Goal: Information Seeking & Learning: Learn about a topic

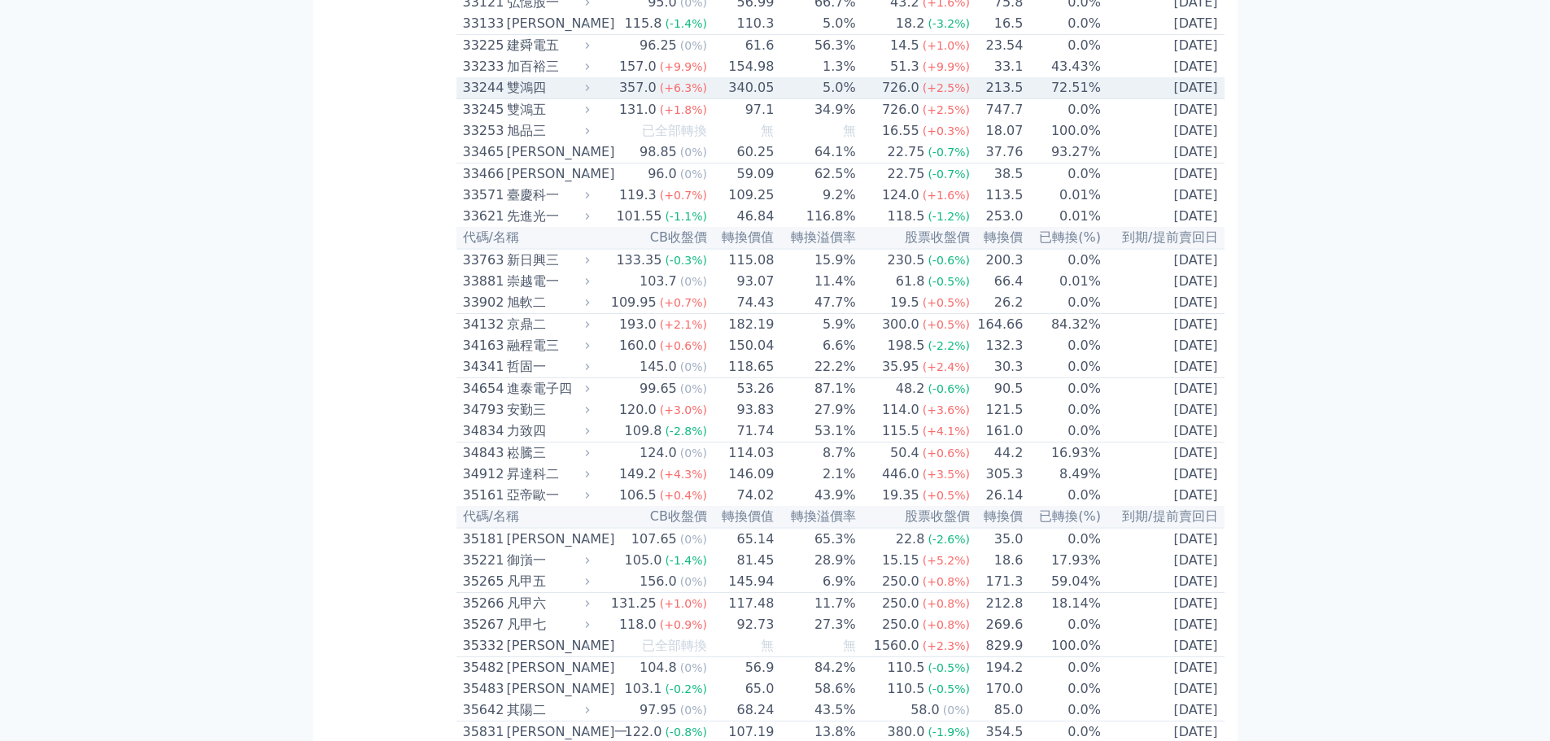
scroll to position [2979, 0]
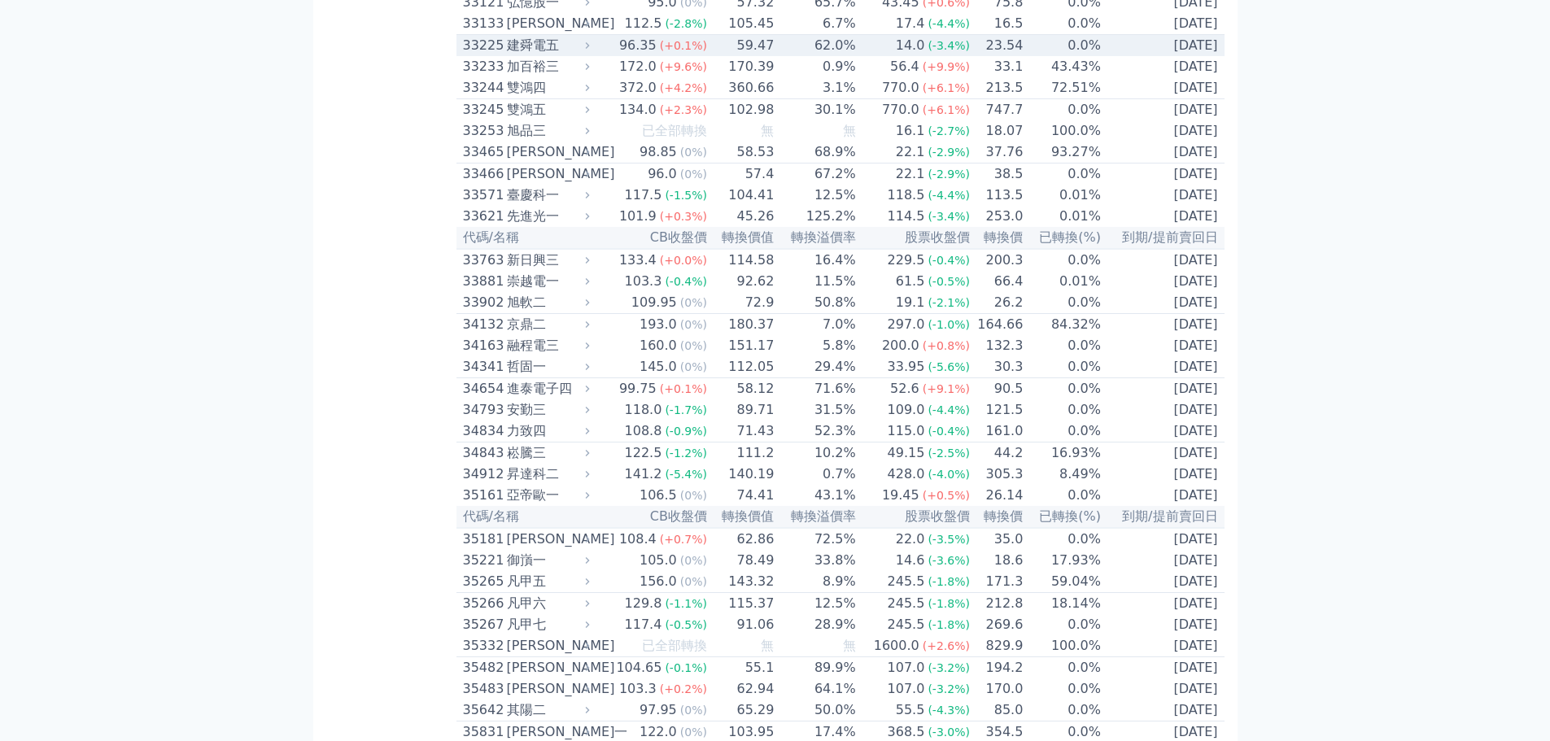
scroll to position [2979, 0]
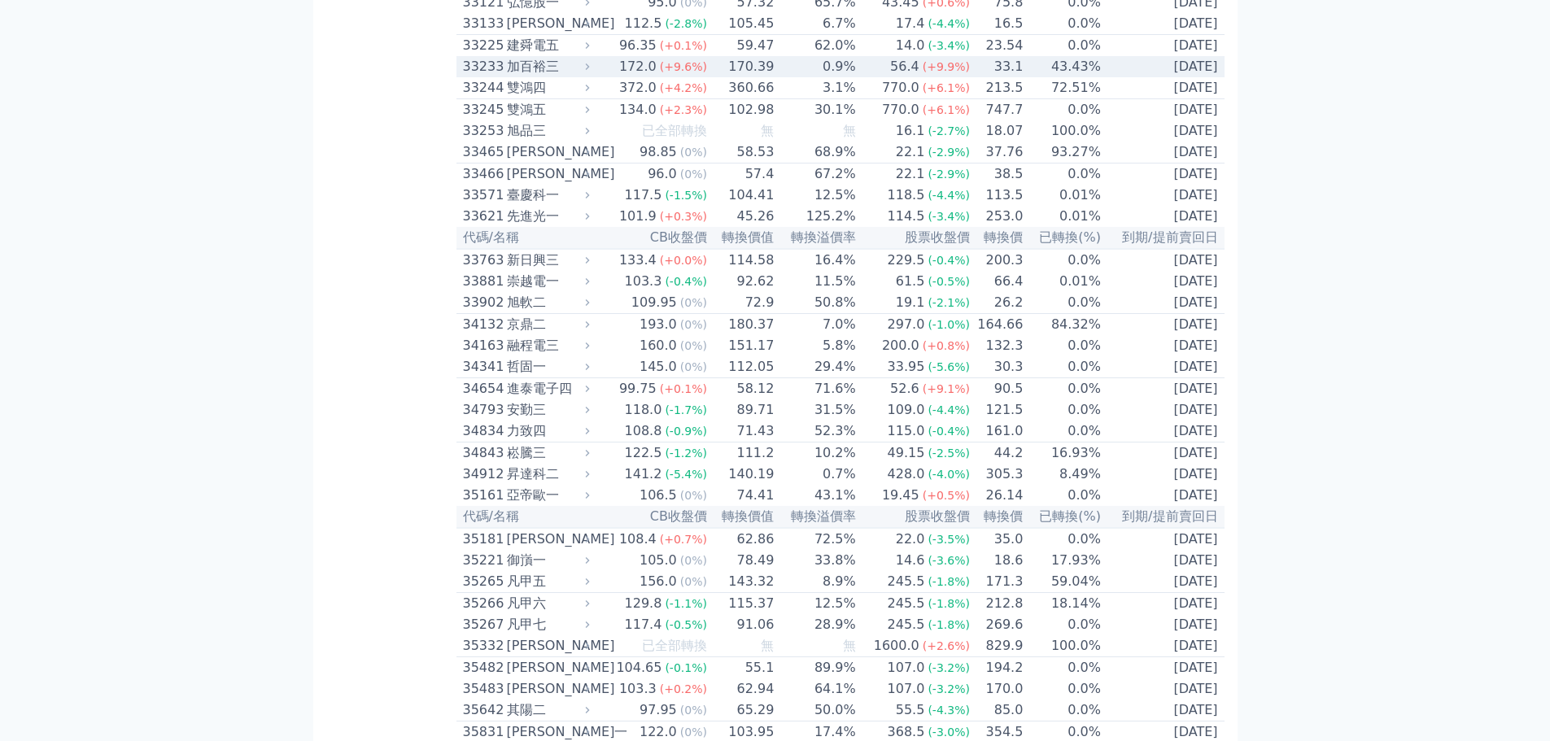
click at [552, 76] on div "加百裕三" at bounding box center [547, 67] width 80 height 20
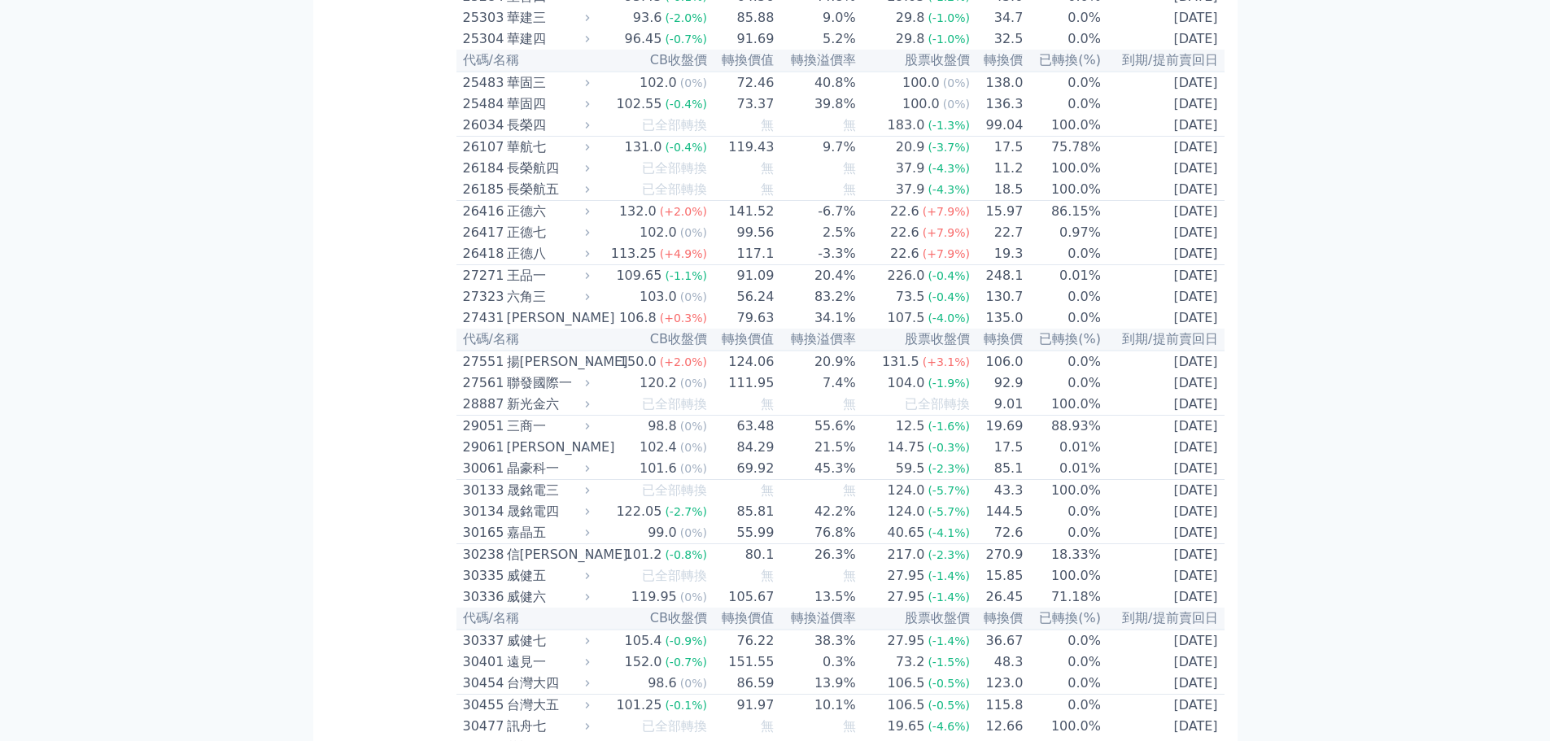
scroll to position [1760, 0]
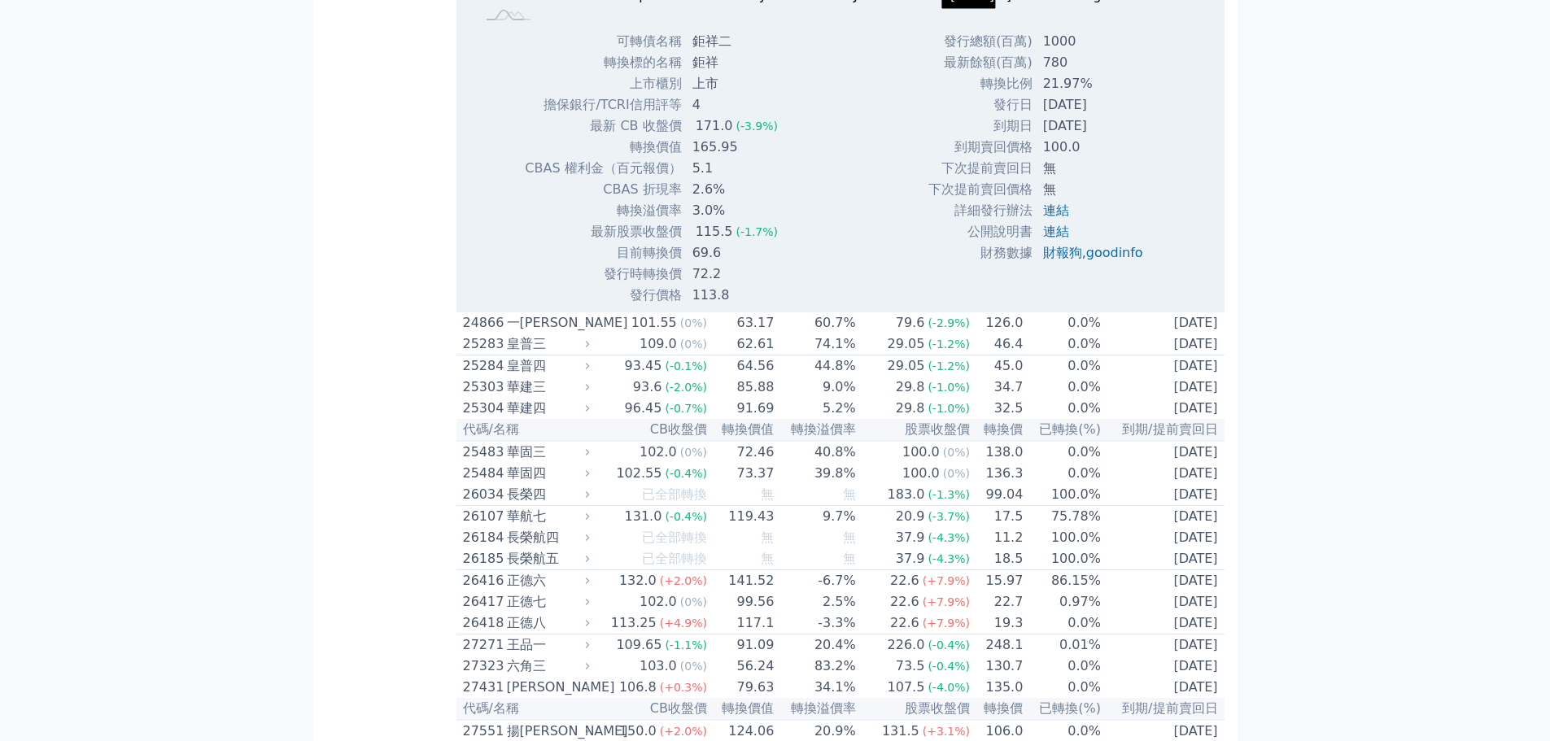
scroll to position [1921, 0]
drag, startPoint x: 1037, startPoint y: 220, endPoint x: 1145, endPoint y: 222, distance: 108.2
click at [1145, 115] on td "[DATE]" at bounding box center [1094, 104] width 123 height 21
click at [1148, 136] on td "[DATE]" at bounding box center [1094, 125] width 123 height 21
drag, startPoint x: 684, startPoint y: 372, endPoint x: 764, endPoint y: 370, distance: 79.7
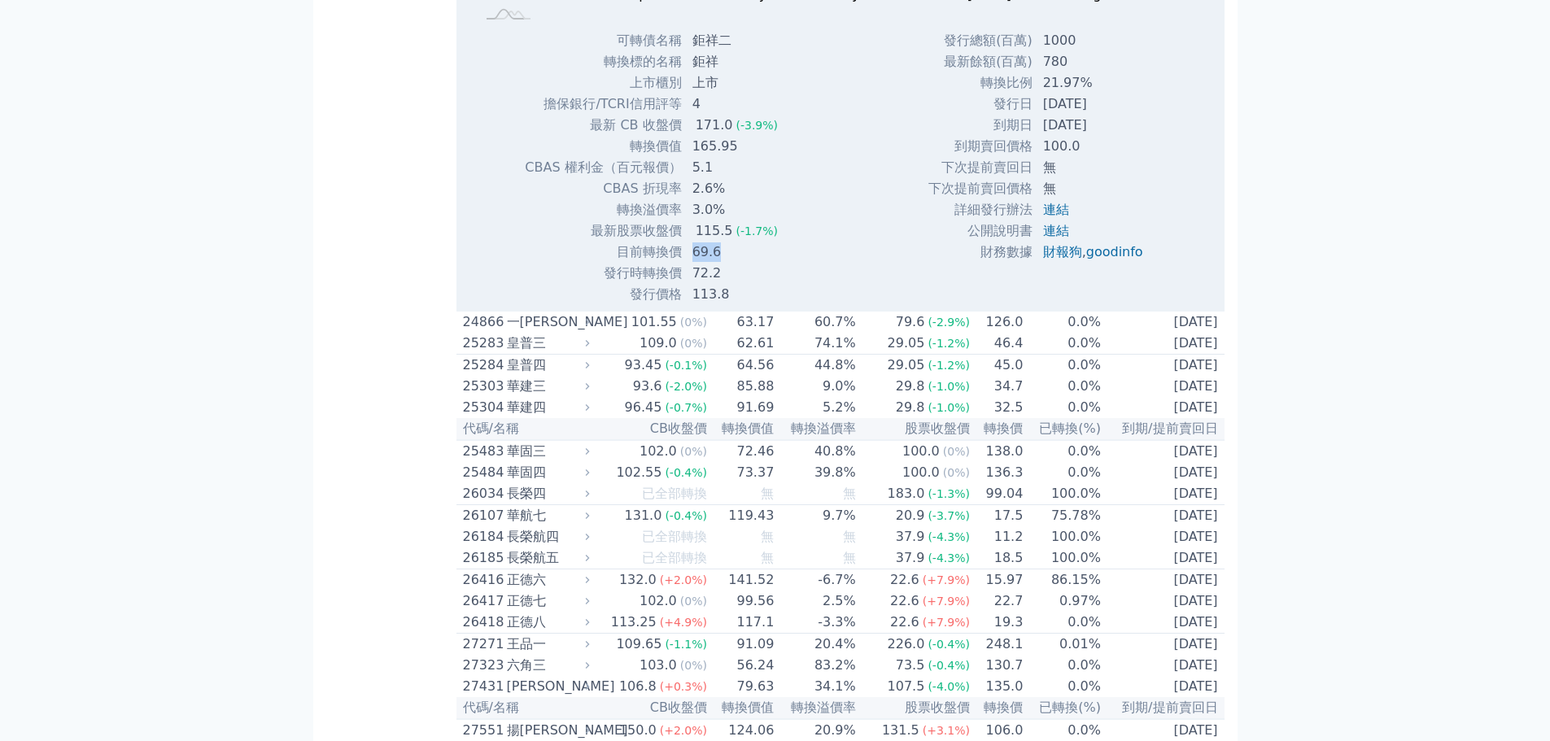
click at [764, 263] on td "69.6" at bounding box center [736, 252] width 108 height 21
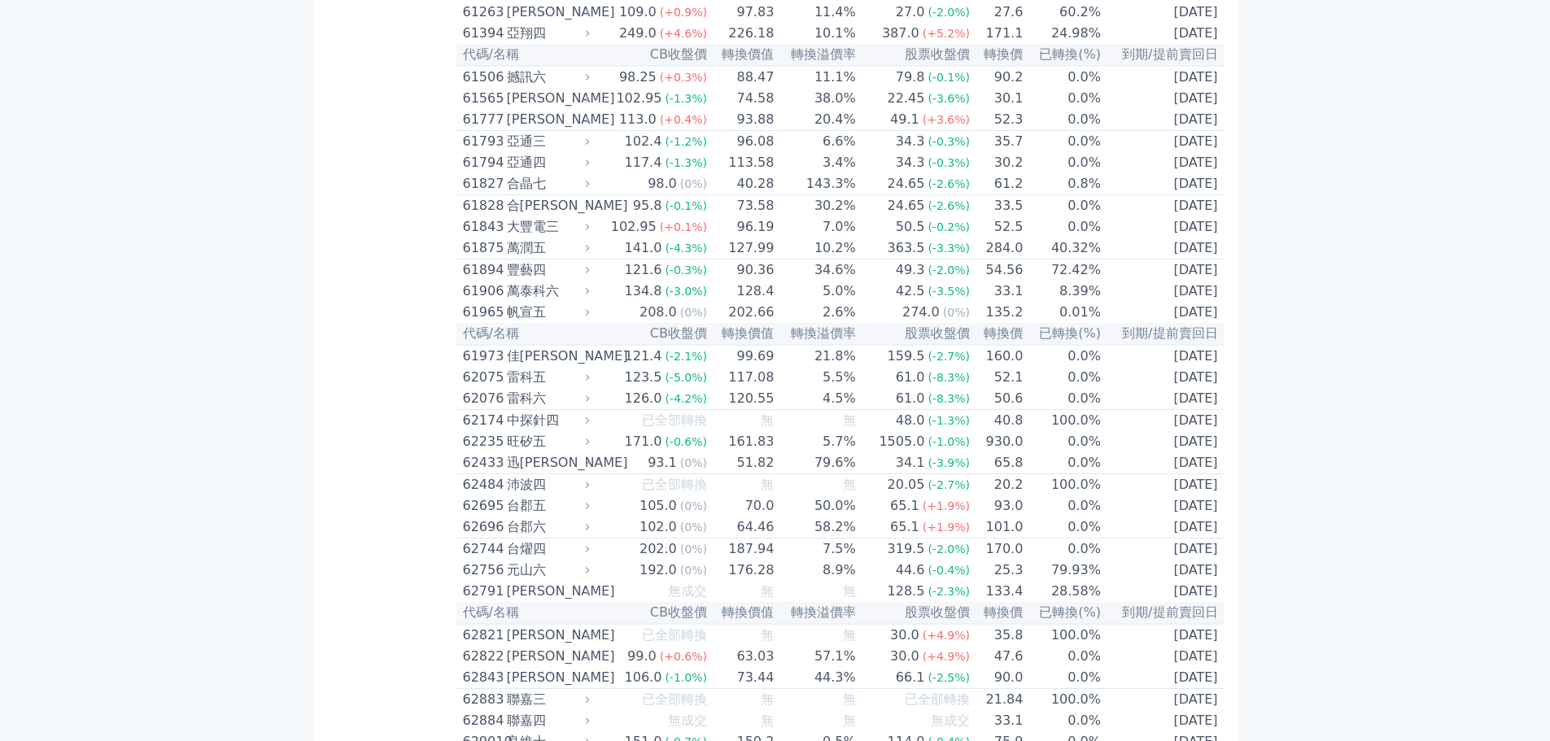
scroll to position [6765, 0]
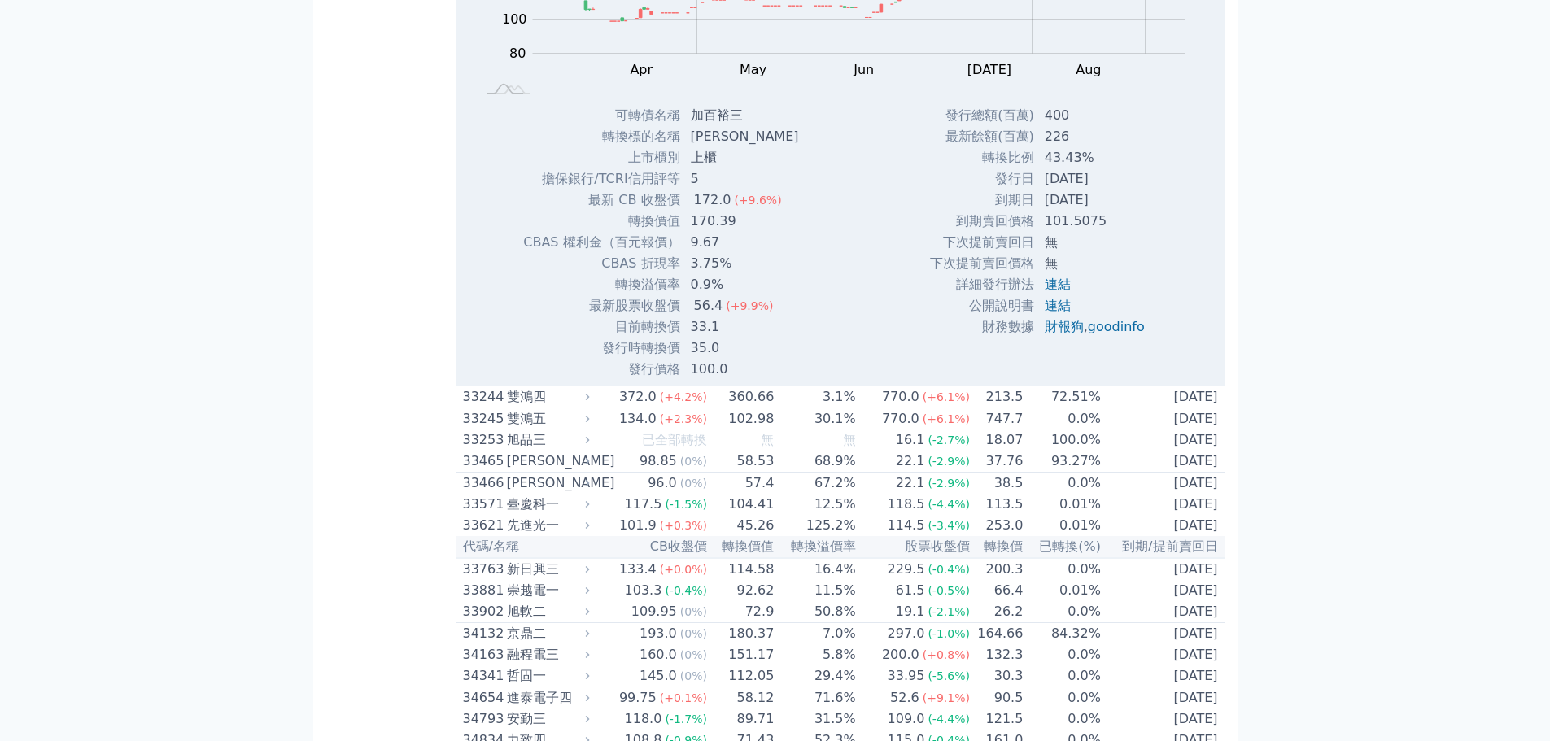
scroll to position [3726, 0]
